Goal: Information Seeking & Learning: Learn about a topic

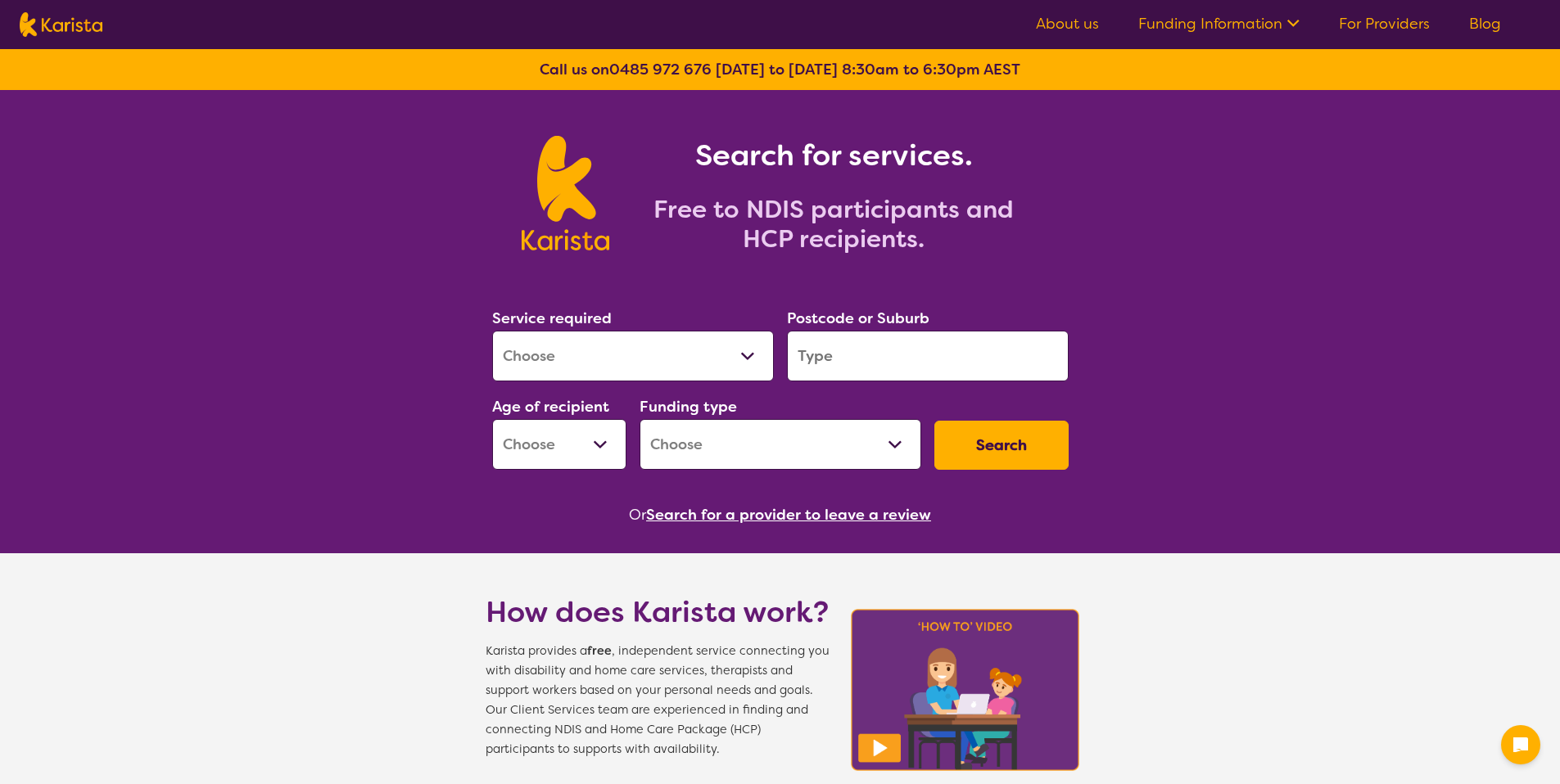
click at [632, 349] on select "Allied Health Assistant Assessment ([MEDICAL_DATA] or [MEDICAL_DATA]) Behaviour…" at bounding box center [633, 356] width 281 height 51
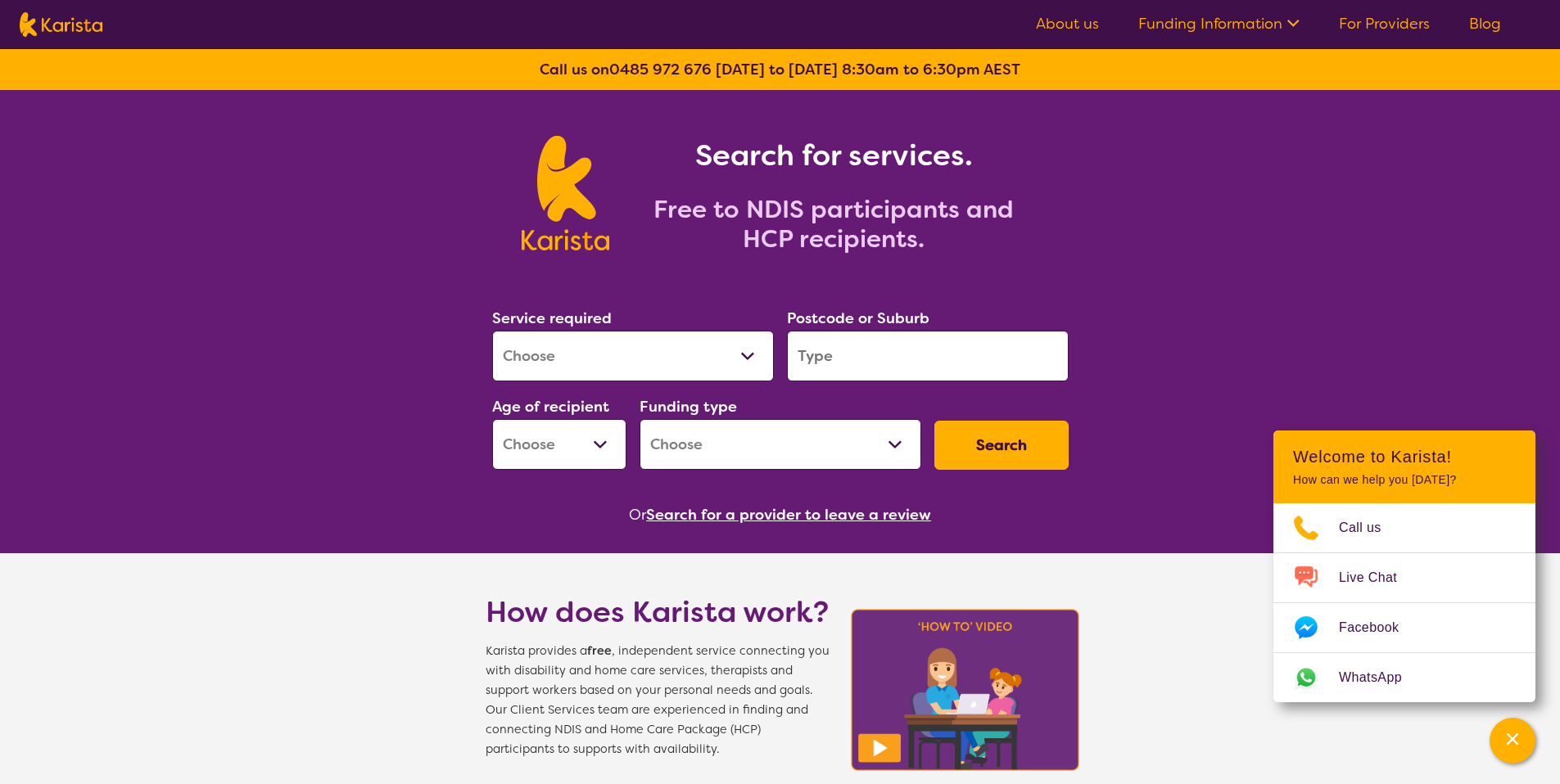
select select "Behaviour support"
click at [492, 331] on select "Allied Health Assistant Assessment ([MEDICAL_DATA] or [MEDICAL_DATA]) Behaviour…" at bounding box center [633, 356] width 281 height 51
select select "NDIS"
click at [821, 351] on input "search" at bounding box center [926, 356] width 281 height 51
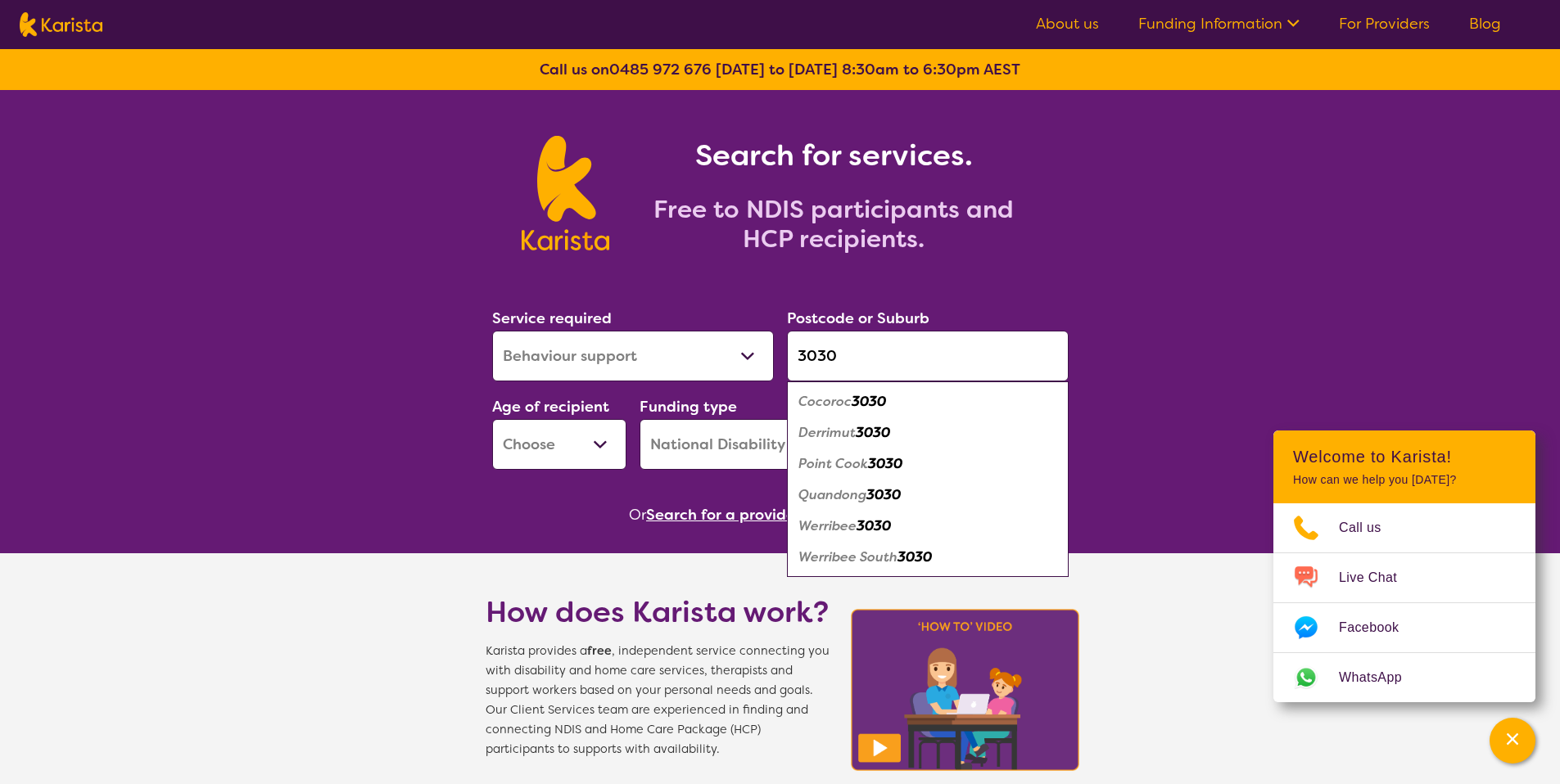
type input "3030"
click at [858, 459] on em "Point Cook" at bounding box center [833, 464] width 70 height 18
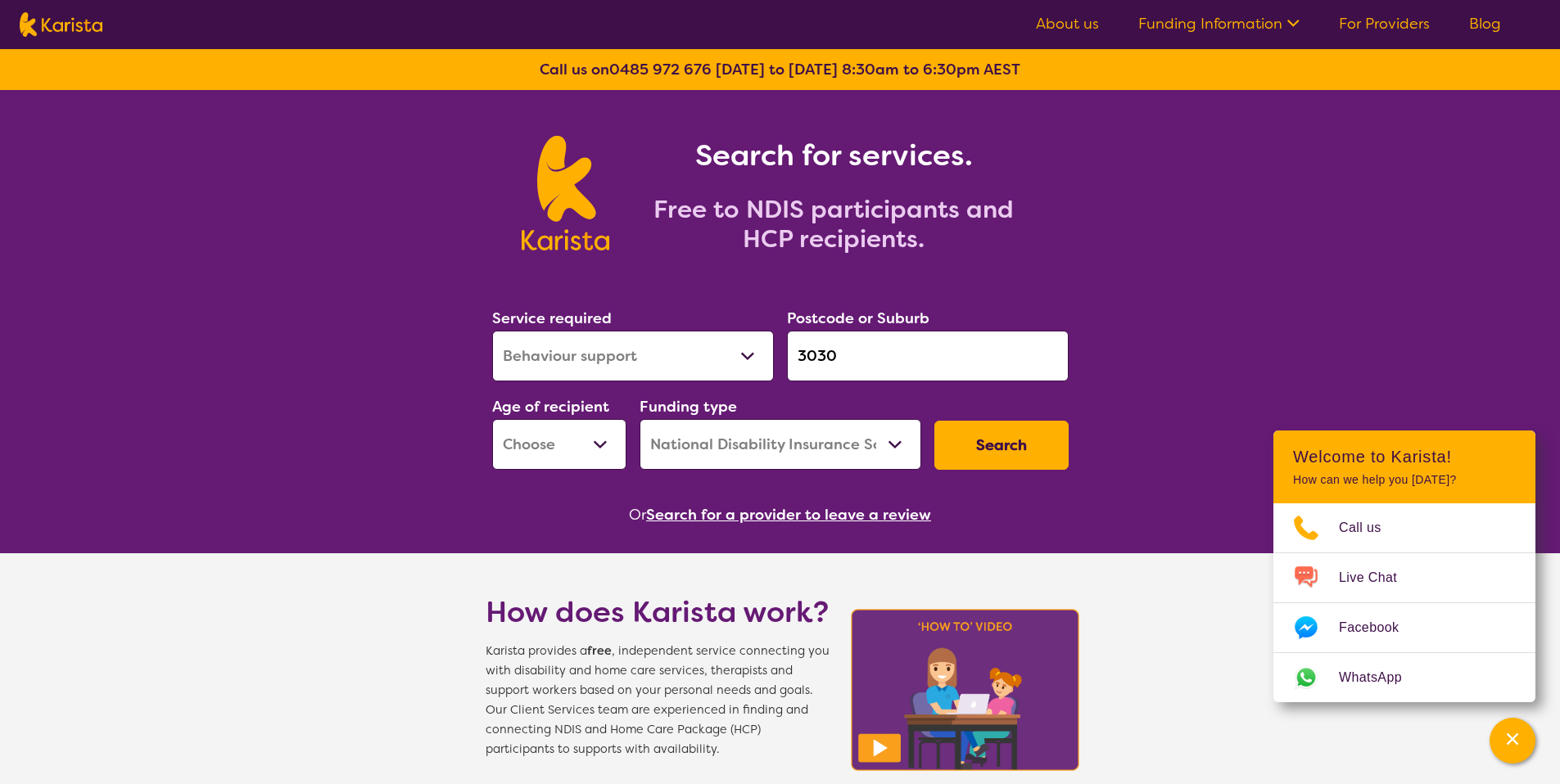
click at [574, 445] on select "Early Childhood - 0 to 9 Child - 10 to 11 Adolescent - 12 to 17 Adult - 18 to 6…" at bounding box center [560, 445] width 134 height 51
select select "AD"
click at [492, 419] on select "Early Childhood - 0 to 9 Child - 10 to 11 Adolescent - 12 to 17 Adult - 18 to 6…" at bounding box center [560, 445] width 134 height 51
click at [969, 437] on button "Search" at bounding box center [1001, 445] width 134 height 49
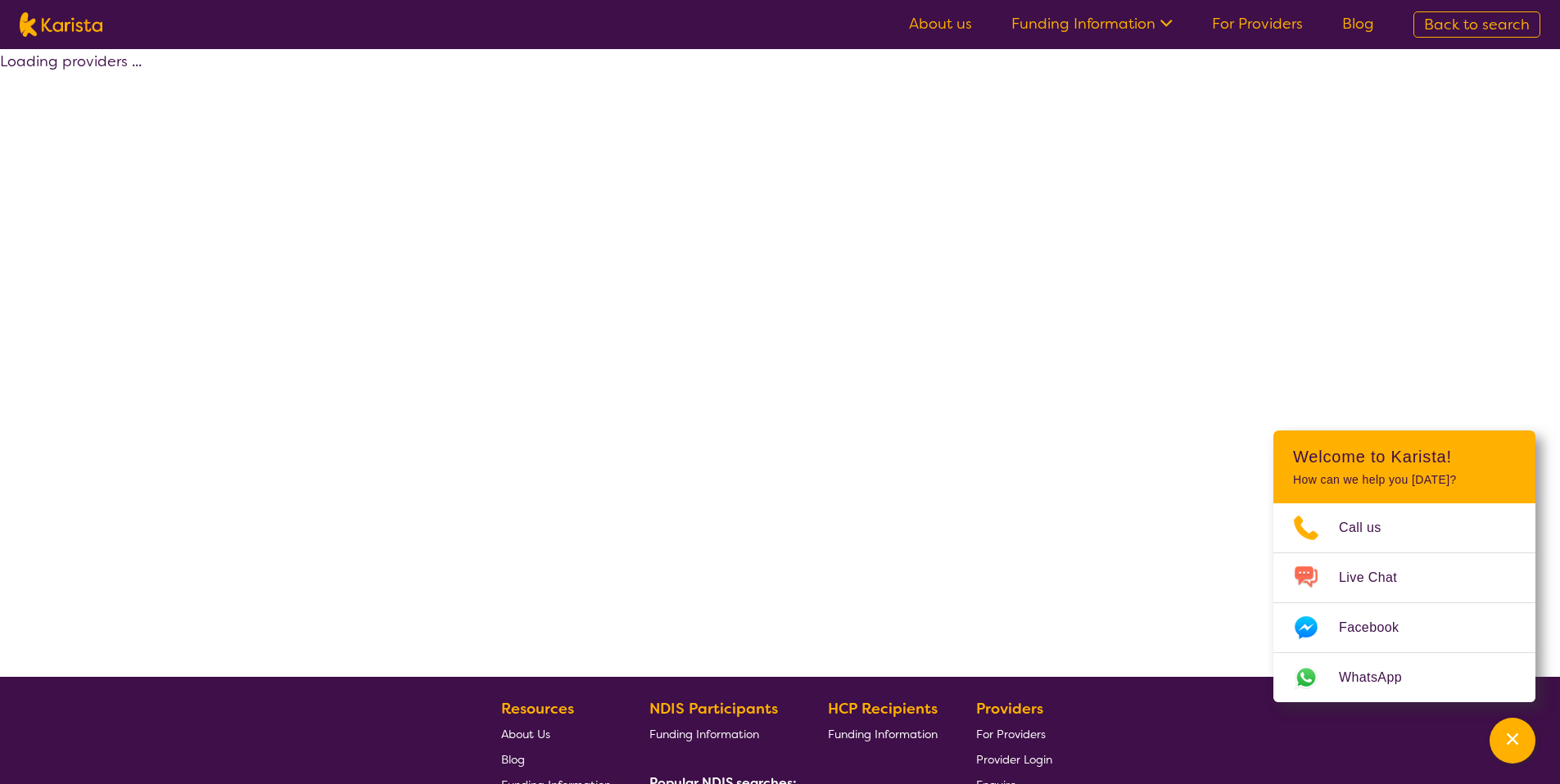
select select "by_score"
